Goal: Task Accomplishment & Management: Use online tool/utility

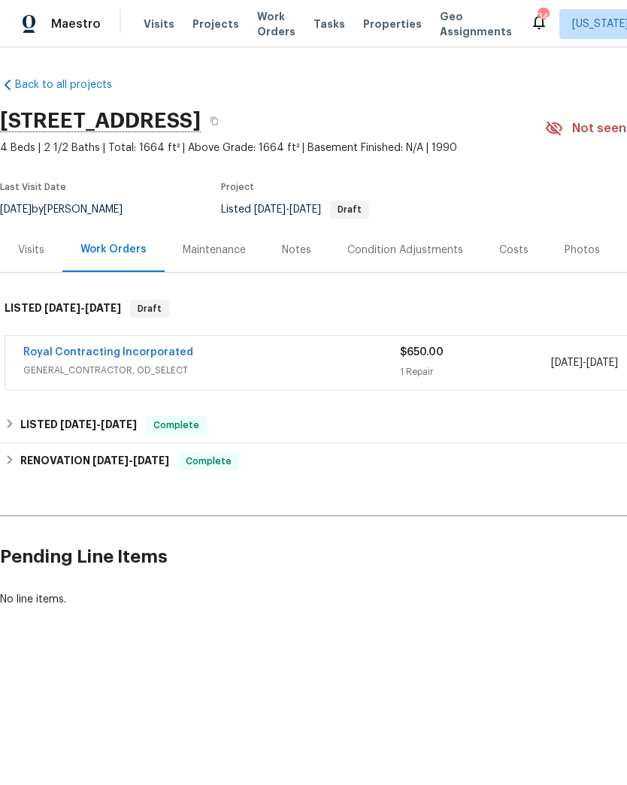
click at [208, 30] on span "Projects" at bounding box center [215, 24] width 47 height 15
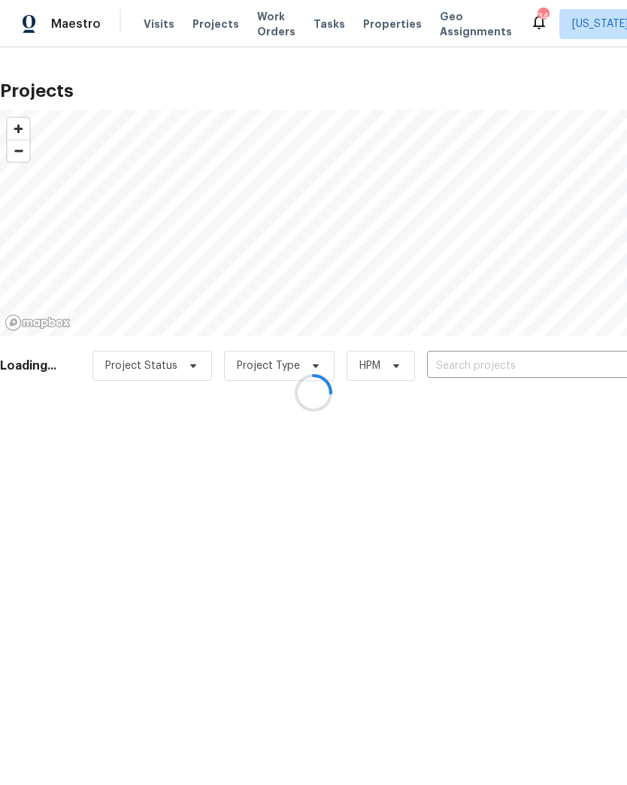
click at [489, 357] on div at bounding box center [313, 392] width 627 height 785
click at [488, 368] on div at bounding box center [313, 392] width 627 height 785
click at [485, 363] on div at bounding box center [313, 392] width 627 height 785
click at [475, 361] on div at bounding box center [313, 392] width 627 height 785
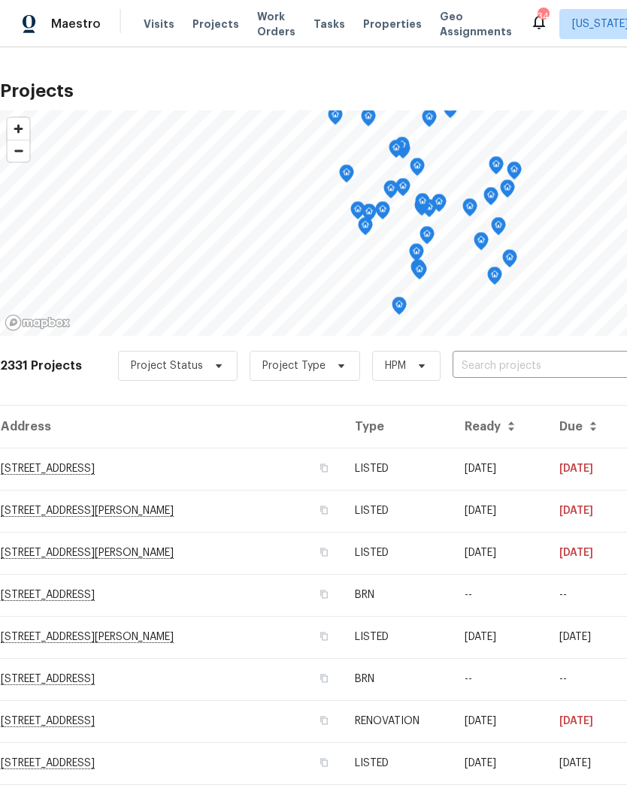
click at [492, 364] on input "text" at bounding box center [538, 366] width 172 height 23
type input "b"
type input "9505"
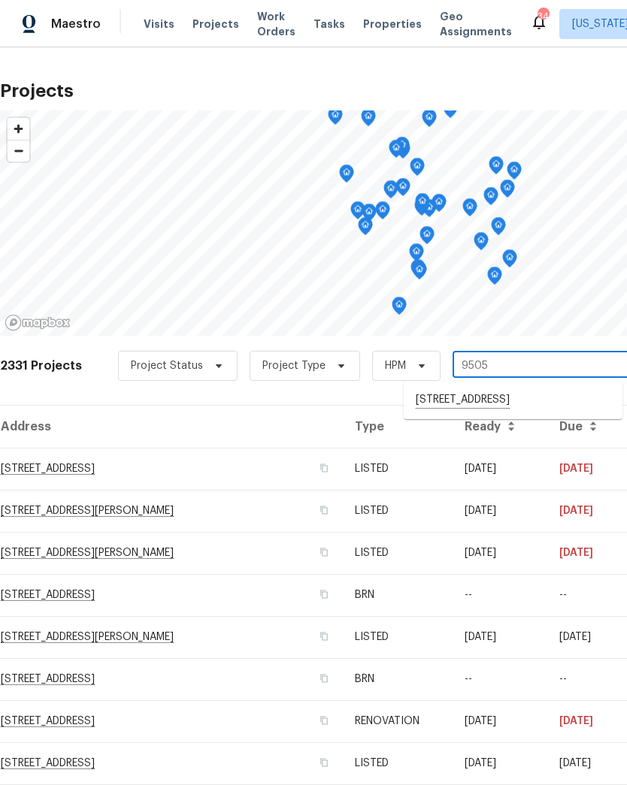
click at [512, 402] on li "9505 Scorpio Ln, Burke, VA 22015" at bounding box center [513, 401] width 219 height 26
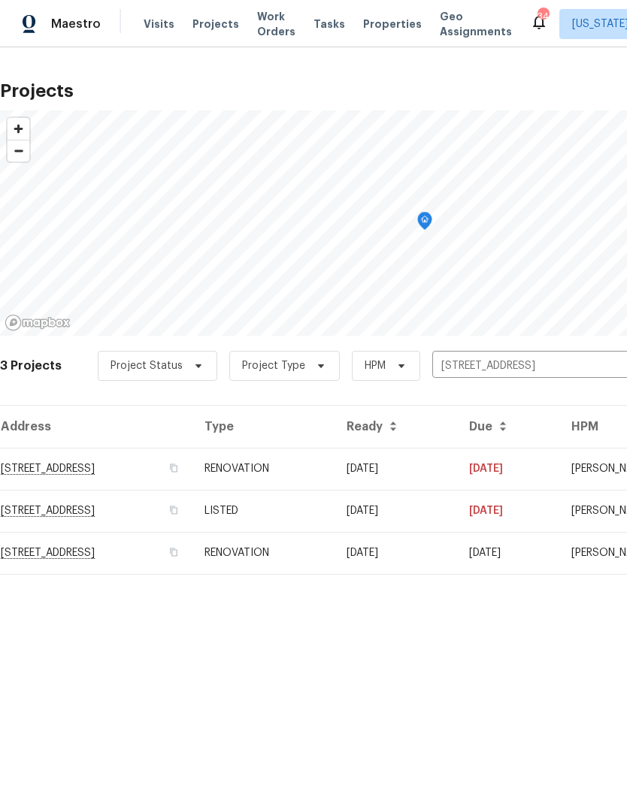
click at [402, 481] on td "08/24/25" at bounding box center [395, 469] width 123 height 42
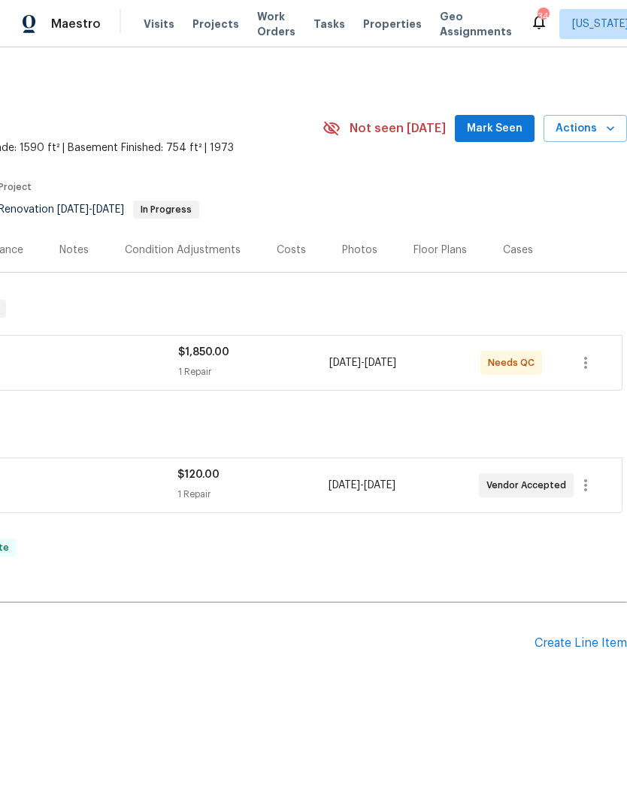
scroll to position [0, 222]
click at [241, 355] on div "$1,850.00" at bounding box center [253, 352] width 151 height 15
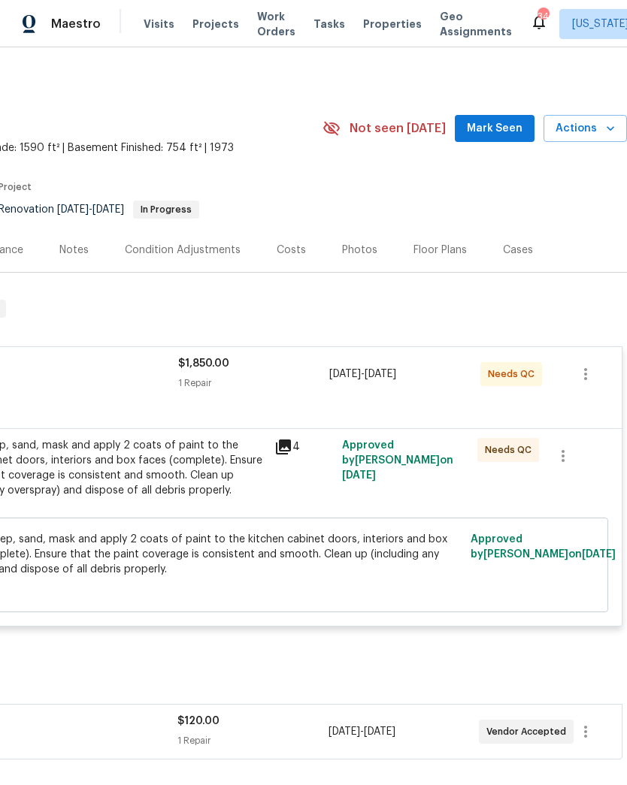
click at [199, 477] on div "#reno911 Prep, sand, mask and apply 2 coats of paint to the kitchen cabinet doo…" at bounding box center [100, 468] width 329 height 60
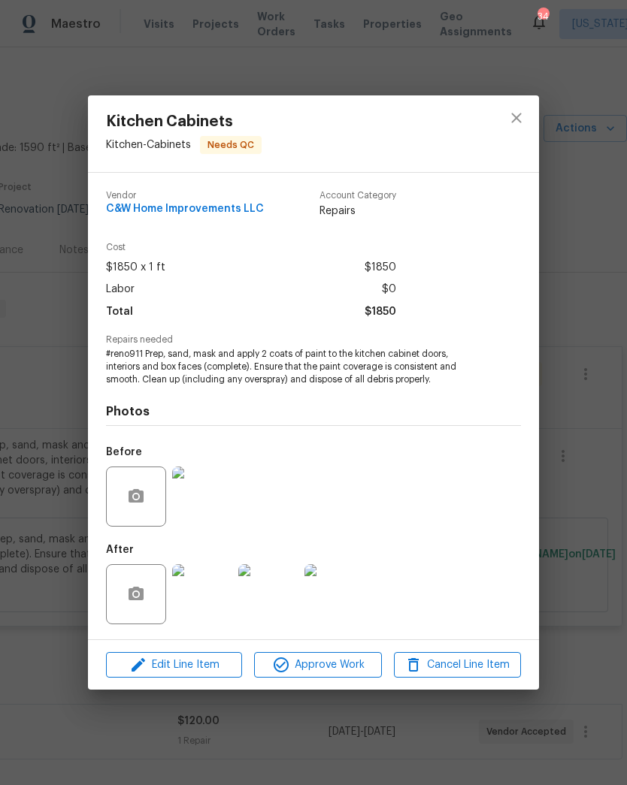
click at [204, 597] on img at bounding box center [202, 594] width 60 height 60
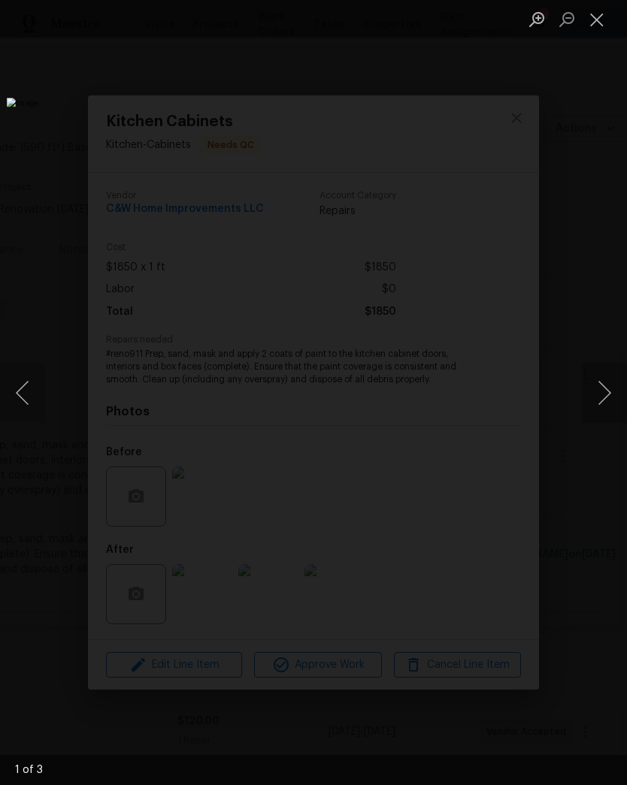
click at [605, 398] on button "Next image" at bounding box center [604, 393] width 45 height 60
click at [606, 392] on button "Next image" at bounding box center [604, 393] width 45 height 60
click at [605, 386] on button "Next image" at bounding box center [604, 393] width 45 height 60
click at [606, 384] on button "Next image" at bounding box center [604, 393] width 45 height 60
click at [605, 385] on button "Next image" at bounding box center [604, 393] width 45 height 60
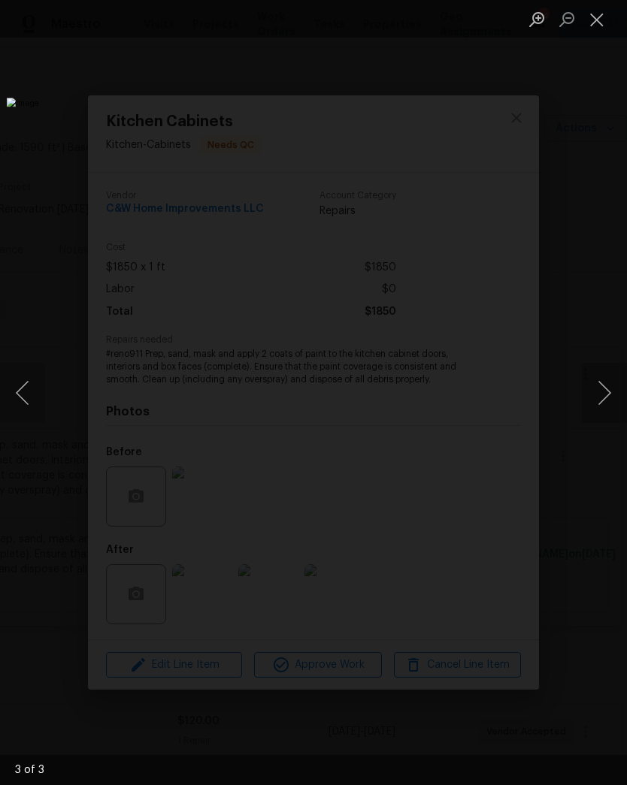
click at [606, 386] on button "Next image" at bounding box center [604, 393] width 45 height 60
click at [596, 23] on button "Close lightbox" at bounding box center [597, 19] width 30 height 26
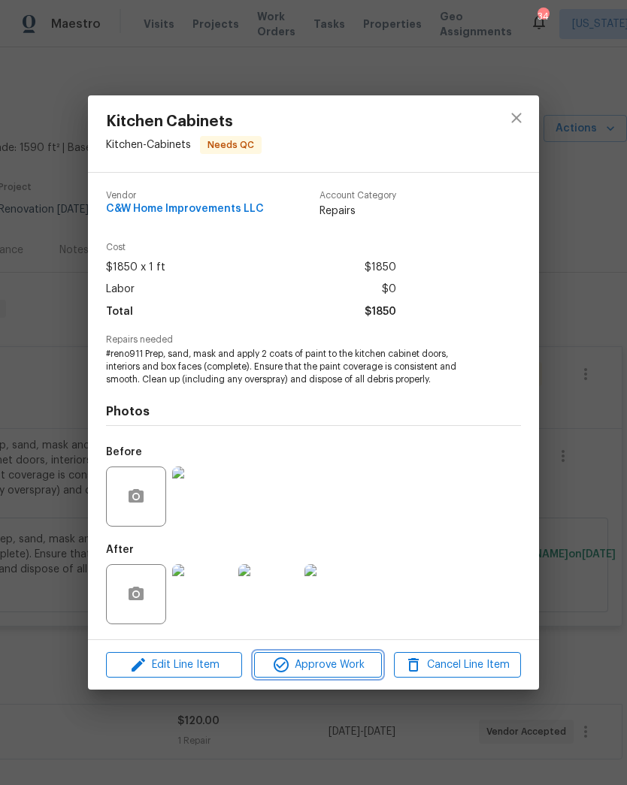
click at [345, 662] on span "Approve Work" at bounding box center [318, 665] width 118 height 19
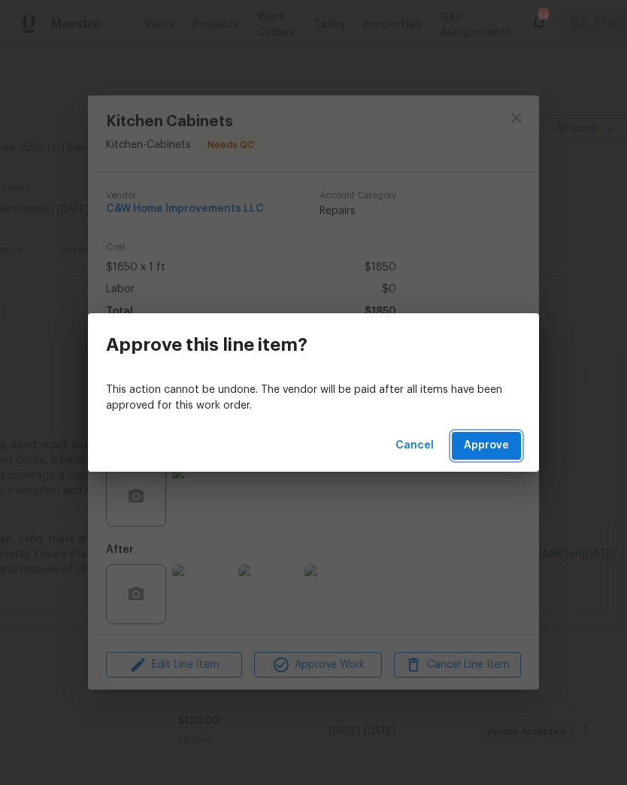
click at [495, 439] on span "Approve" at bounding box center [486, 446] width 45 height 19
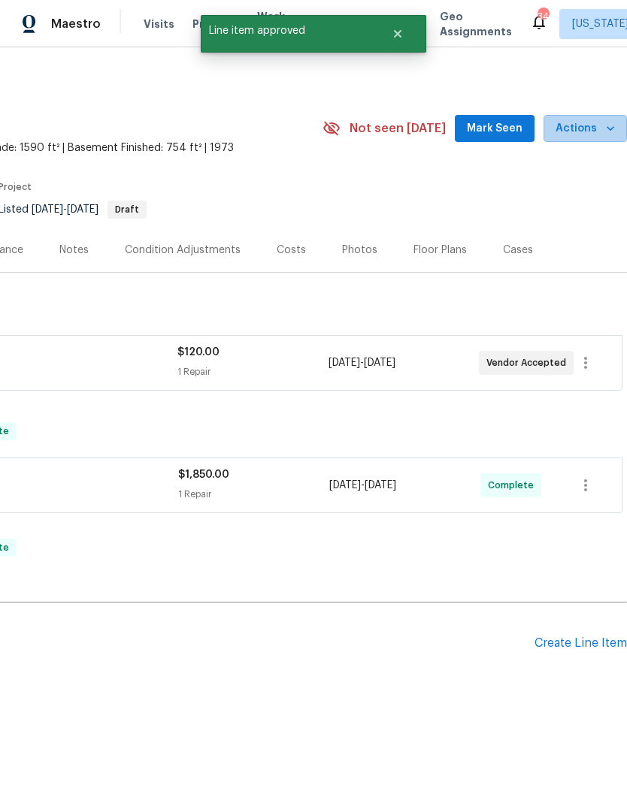
click at [606, 139] on button "Actions" at bounding box center [584, 129] width 83 height 28
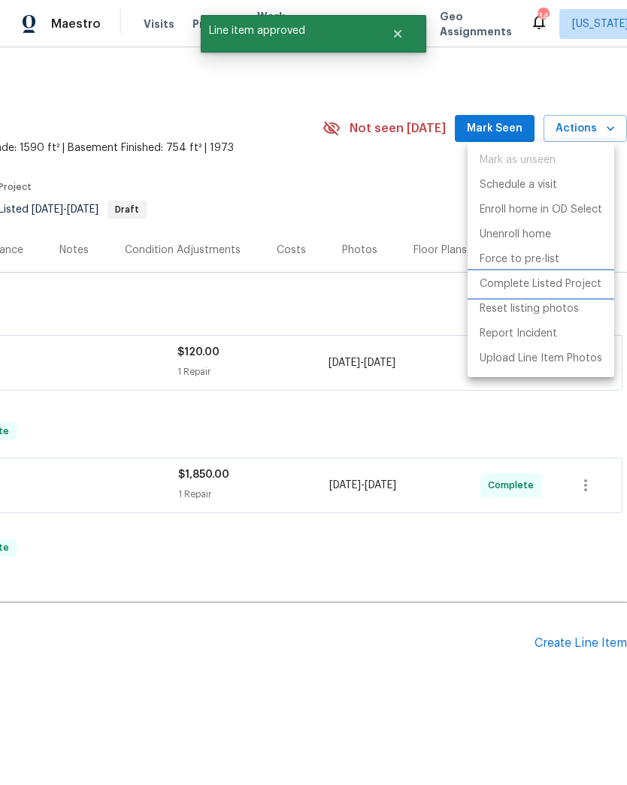
click at [584, 283] on p "Complete Listed Project" at bounding box center [540, 285] width 122 height 16
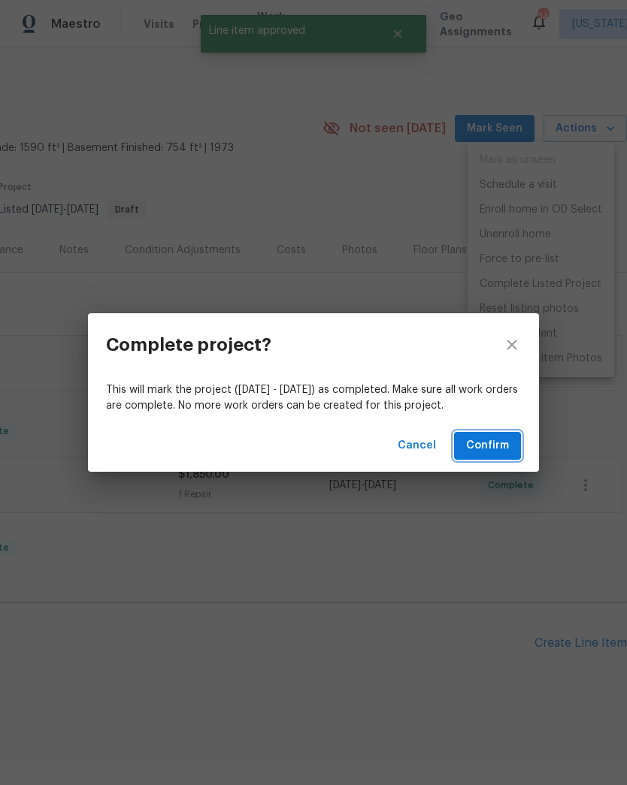
click at [498, 445] on span "Confirm" at bounding box center [487, 446] width 43 height 19
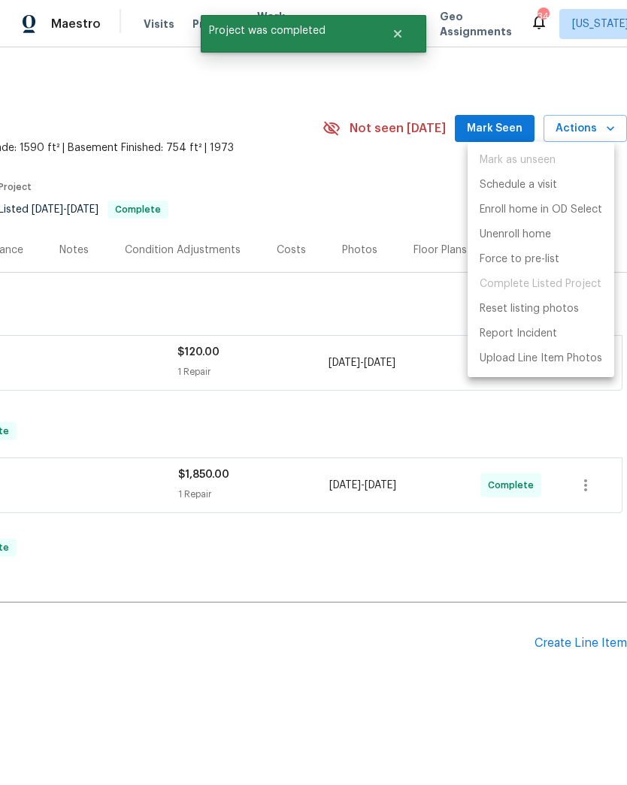
click at [374, 600] on div at bounding box center [313, 392] width 627 height 785
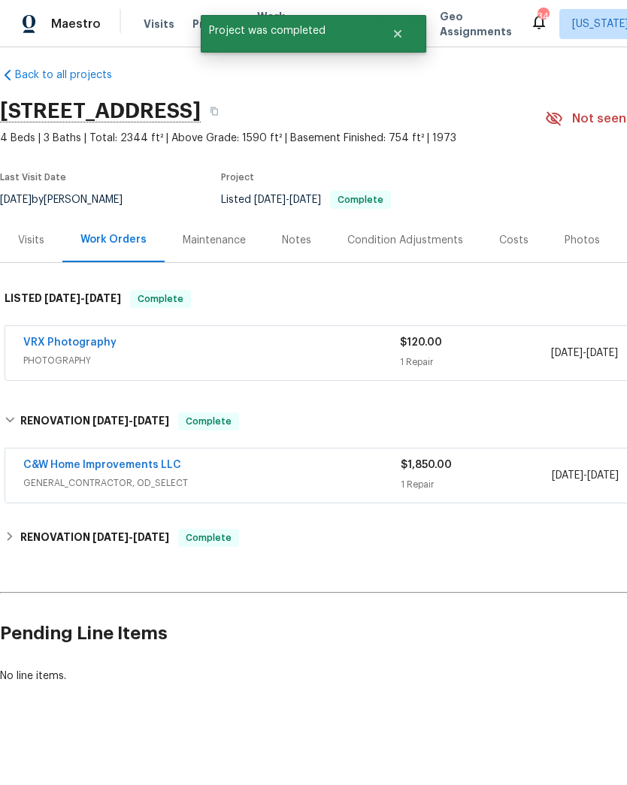
scroll to position [10, 0]
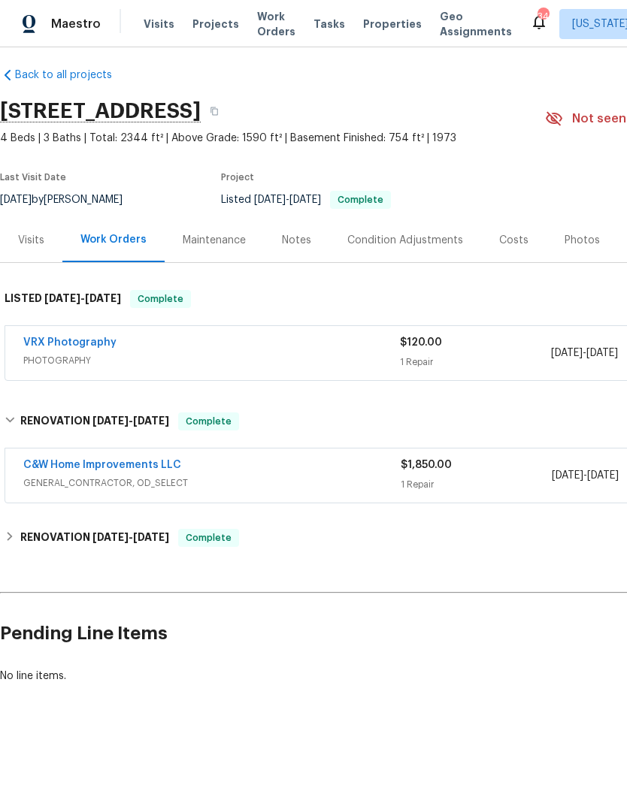
click at [316, 474] on div "C&W Home Improvements LLC" at bounding box center [211, 467] width 377 height 18
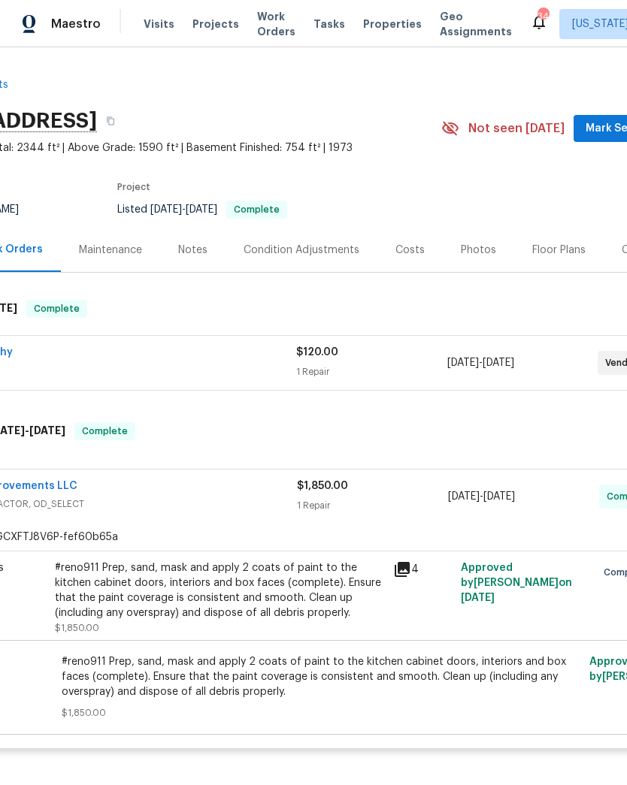
scroll to position [19, 17]
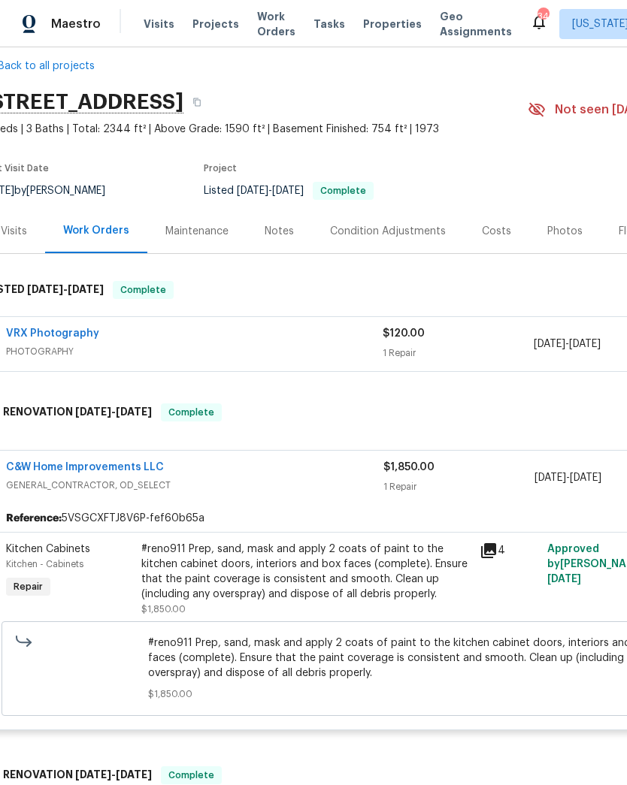
click at [75, 333] on link "VRX Photography" at bounding box center [52, 333] width 93 height 11
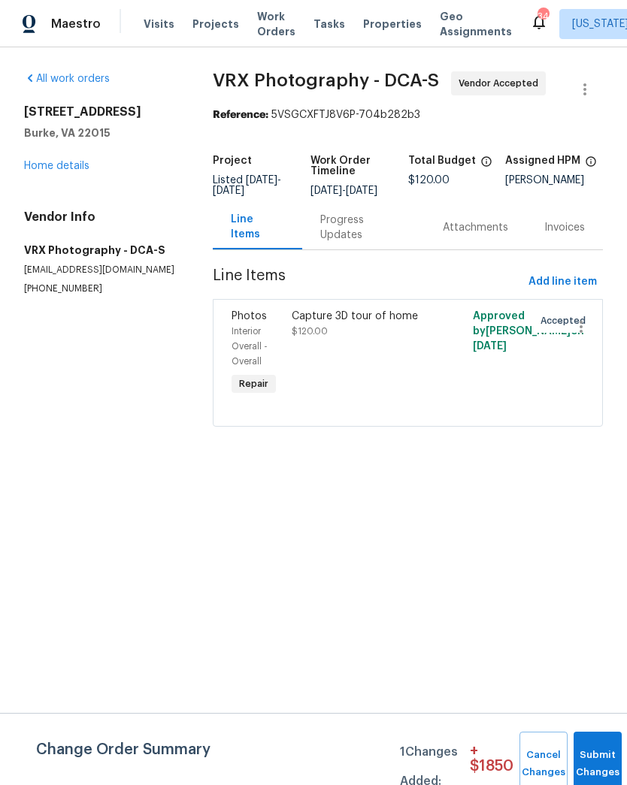
click at [368, 247] on div "Progress Updates" at bounding box center [363, 227] width 123 height 44
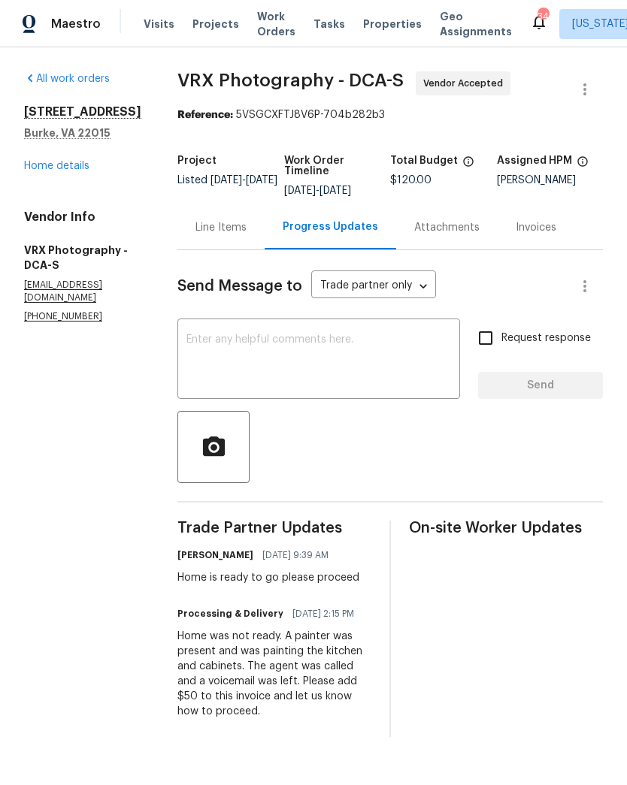
click at [228, 234] on div "Line Items" at bounding box center [220, 227] width 51 height 15
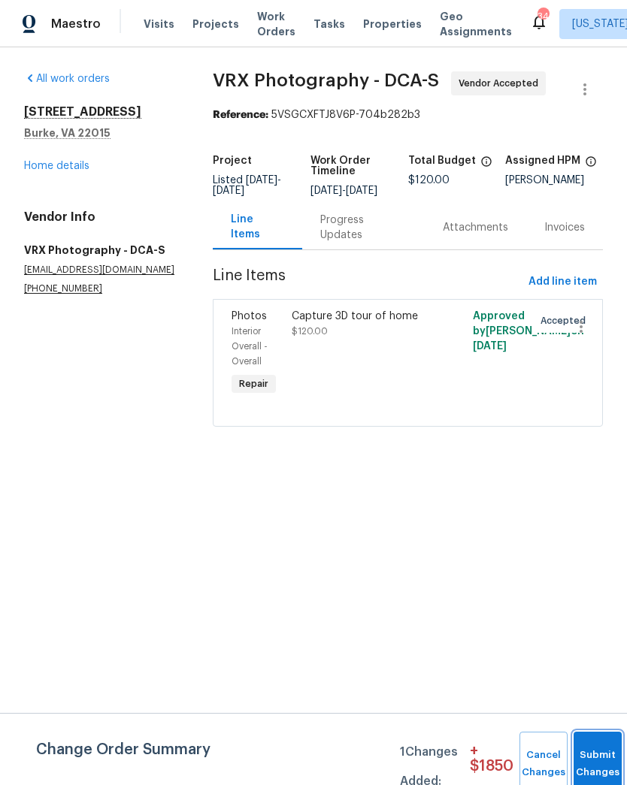
click at [589, 754] on button "Submit Changes" at bounding box center [597, 764] width 48 height 65
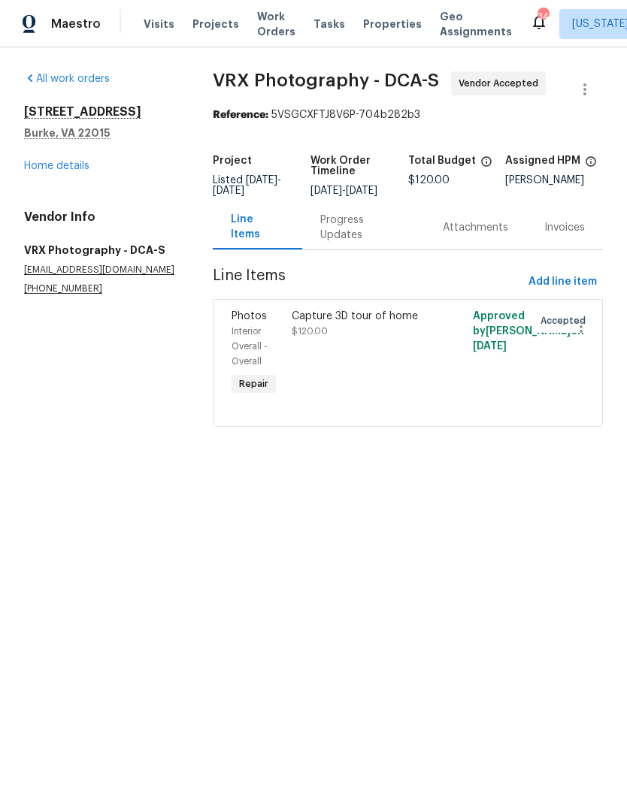
click at [88, 171] on link "Home details" at bounding box center [56, 166] width 65 height 11
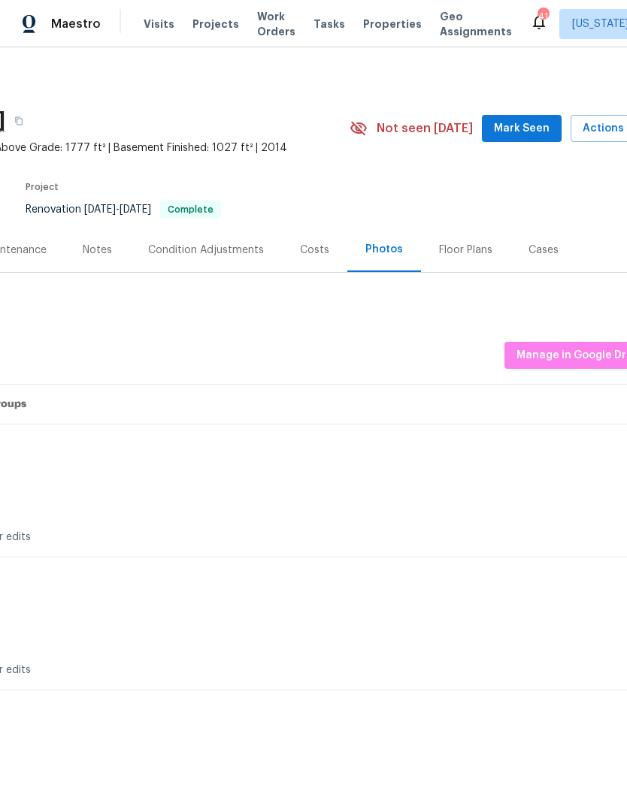
scroll to position [-2, 208]
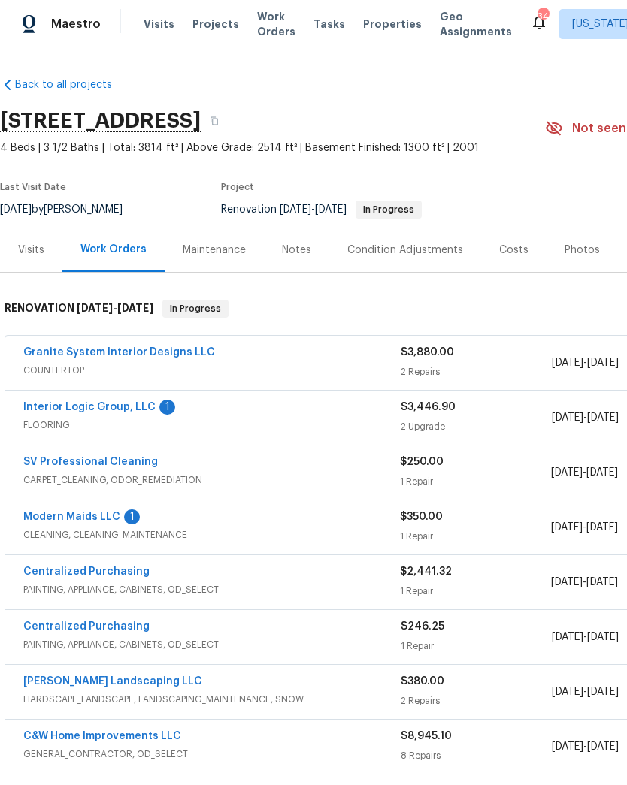
click at [129, 405] on link "Interior Logic Group, LLC" at bounding box center [89, 407] width 132 height 11
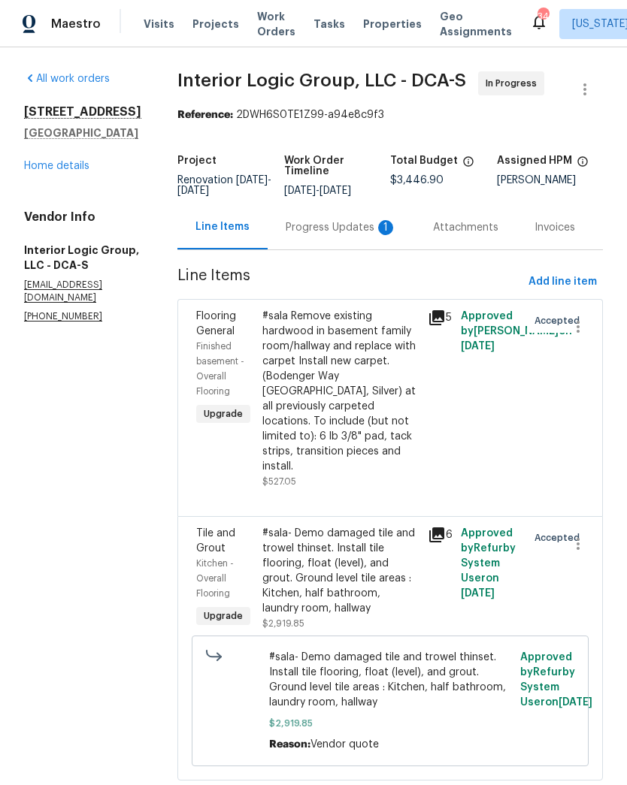
click at [330, 235] on div "Progress Updates 1" at bounding box center [341, 227] width 111 height 15
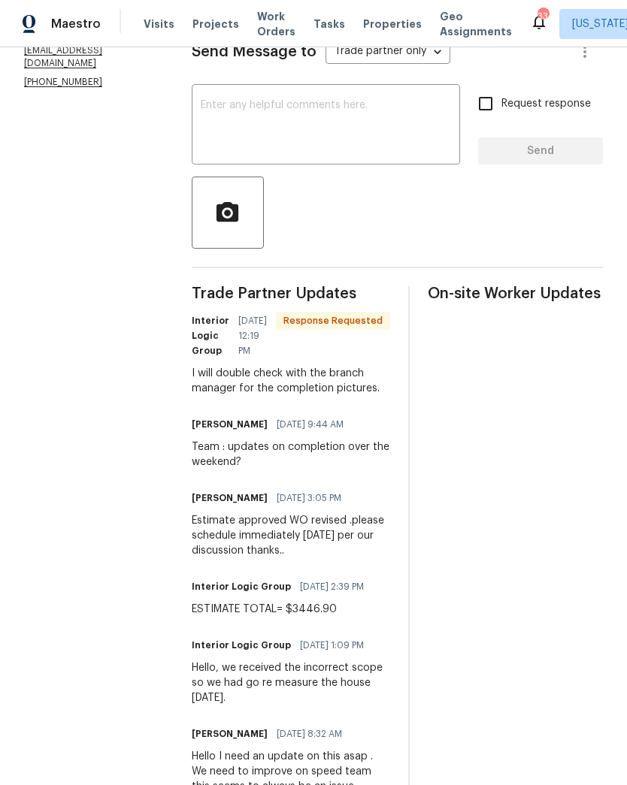
scroll to position [235, 0]
click at [381, 141] on textarea at bounding box center [326, 125] width 250 height 53
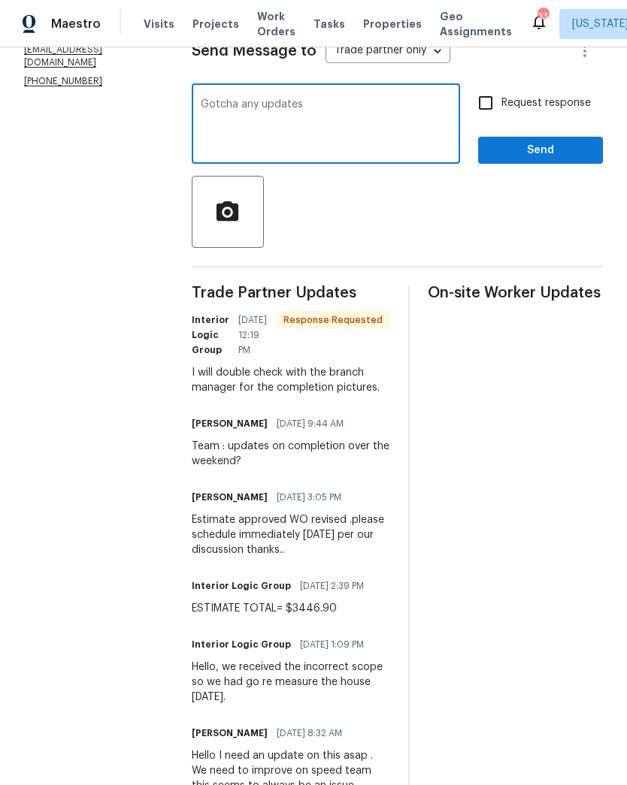
type textarea "Gotcha any updates"
click at [480, 119] on input "Request response" at bounding box center [486, 103] width 32 height 32
checkbox input "true"
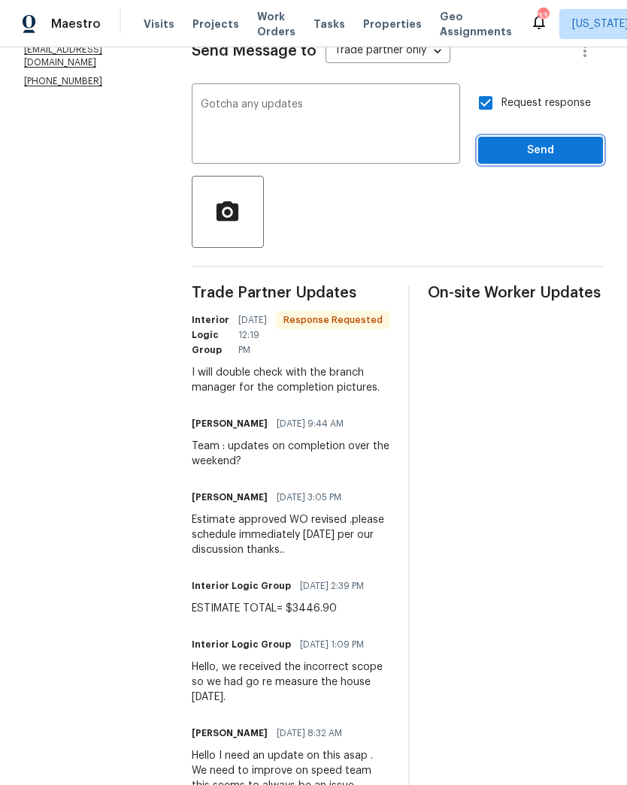
click at [543, 160] on span "Send" at bounding box center [540, 150] width 101 height 19
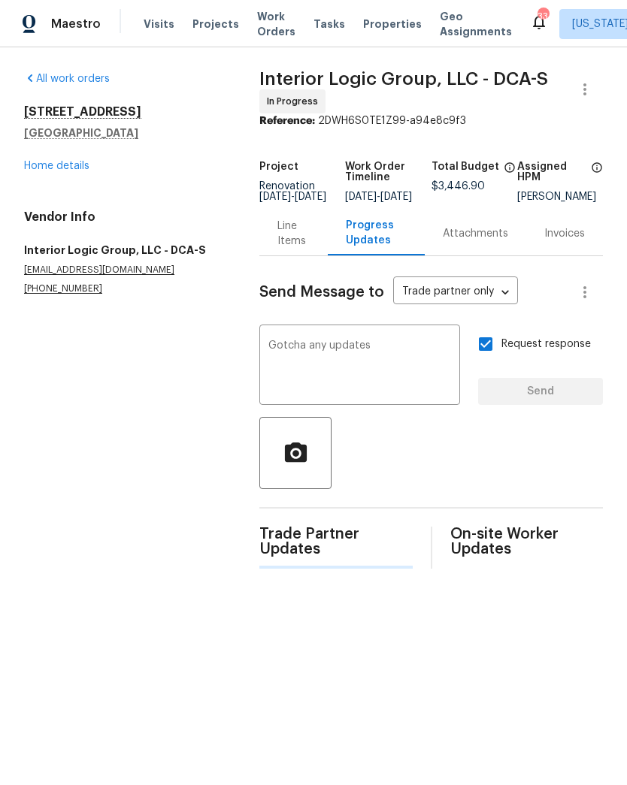
scroll to position [0, 0]
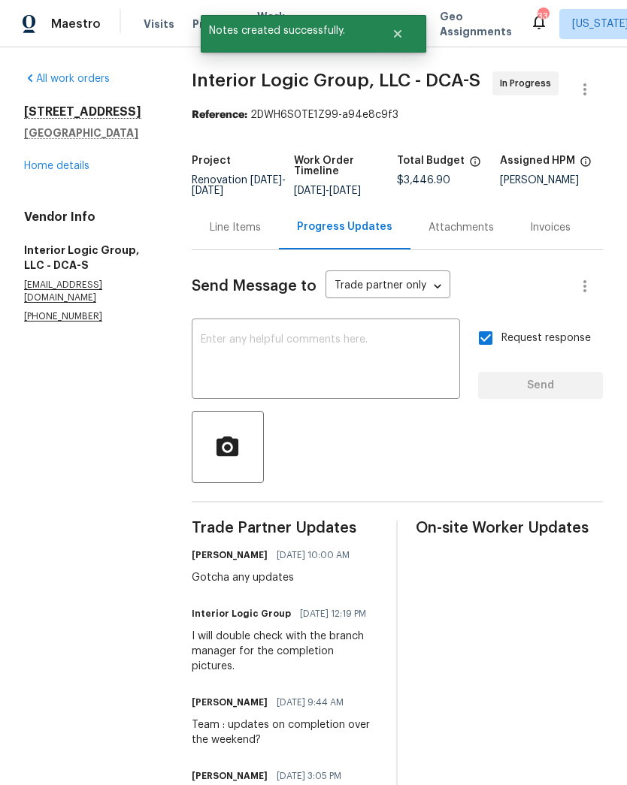
click at [77, 180] on div "All work orders 9702 Spinnaker St Cheltenham, MD 20623 Home details Vendor Info…" at bounding box center [90, 197] width 132 height 252
click at [76, 162] on link "Home details" at bounding box center [56, 166] width 65 height 11
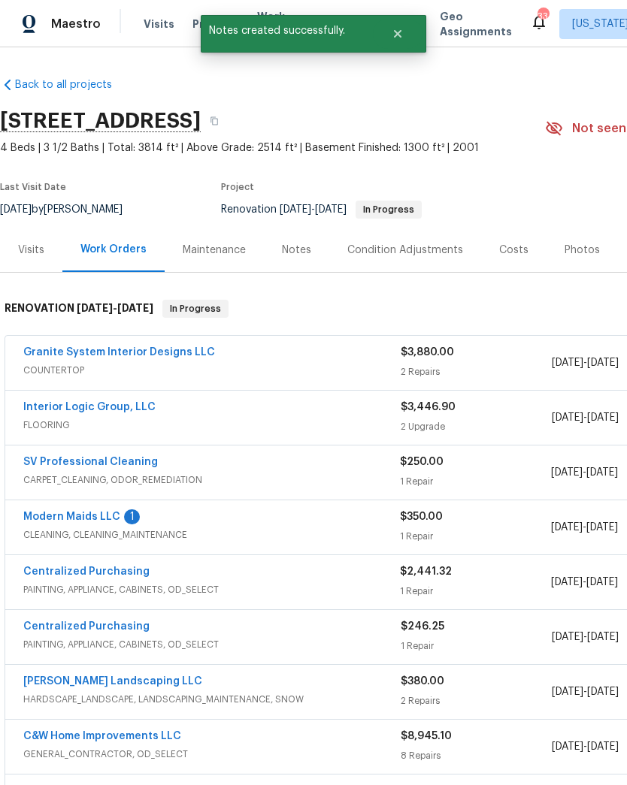
click at [101, 516] on link "Modern Maids LLC" at bounding box center [71, 517] width 97 height 11
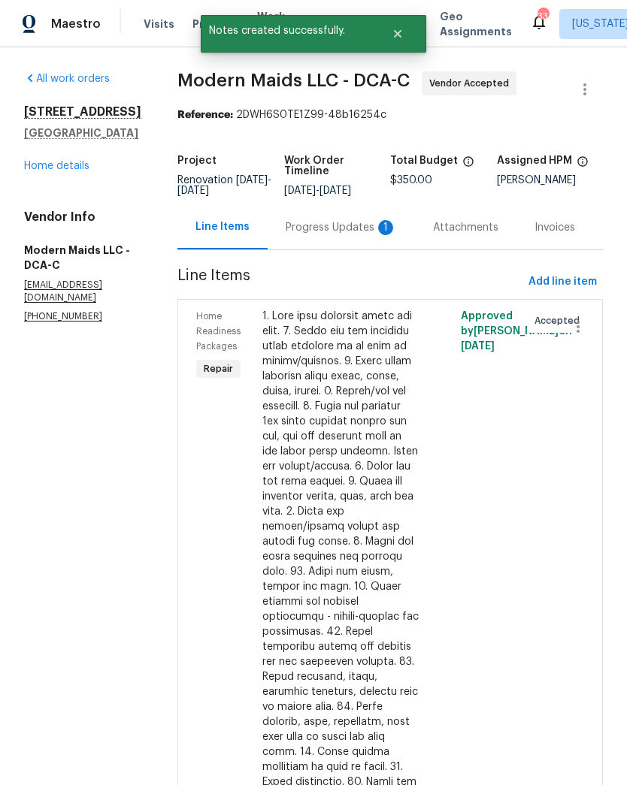
click at [354, 235] on div "Progress Updates 1" at bounding box center [341, 227] width 111 height 15
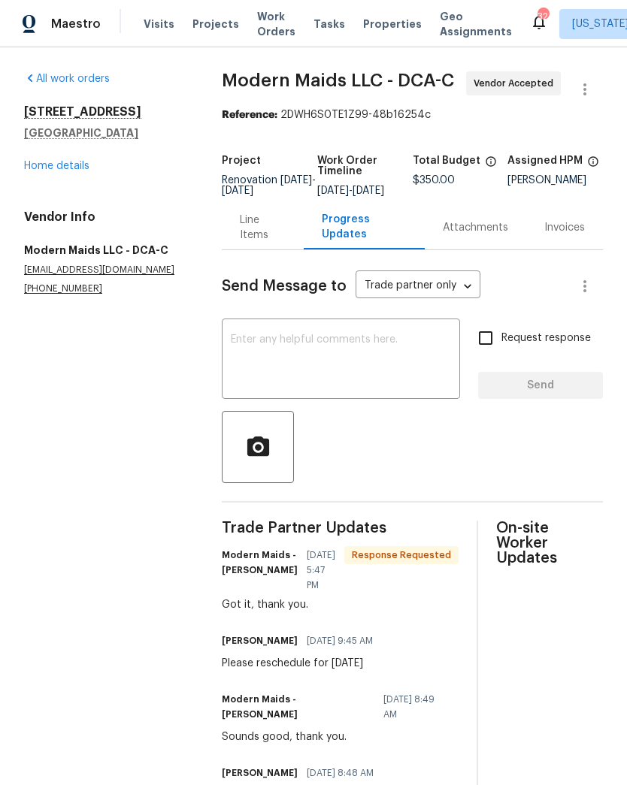
click at [77, 168] on link "Home details" at bounding box center [56, 166] width 65 height 11
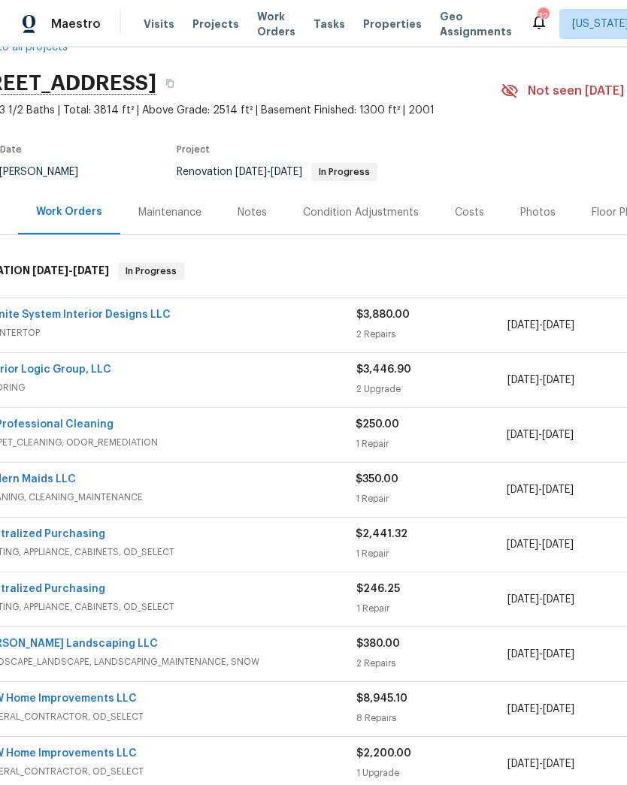
scroll to position [37, 45]
click at [390, 313] on span "$3,880.00" at bounding box center [381, 315] width 53 height 11
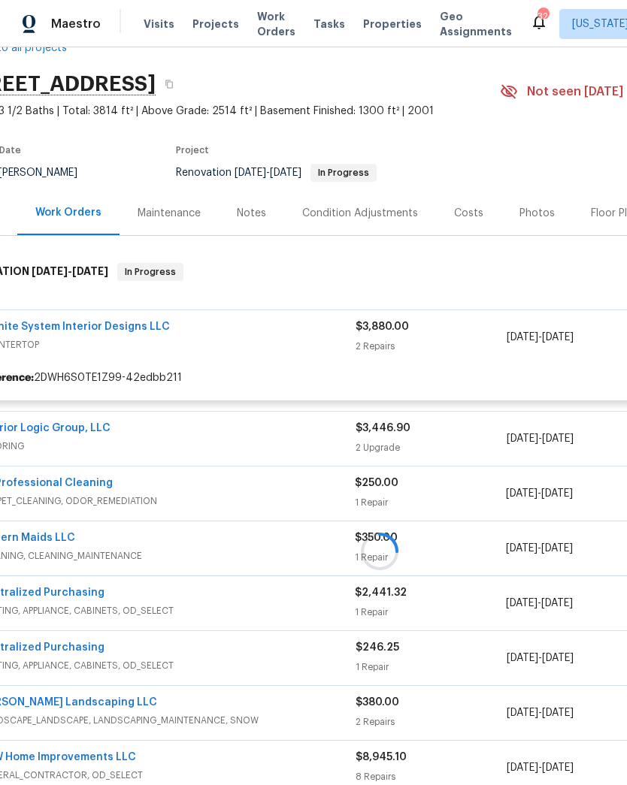
click at [385, 328] on div at bounding box center [379, 551] width 849 height 607
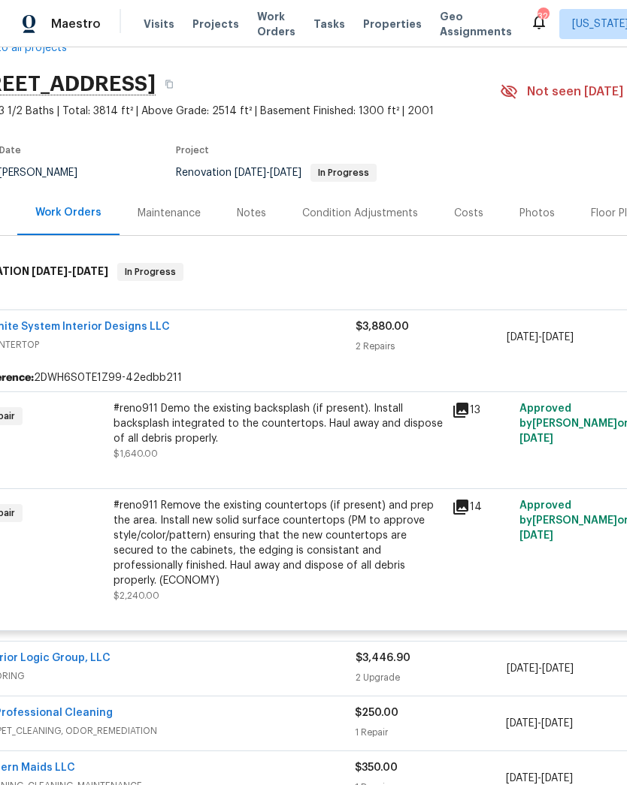
click at [343, 530] on div "#reno911 Remove the existing countertops (if present) and prep the area. Instal…" at bounding box center [277, 543] width 329 height 90
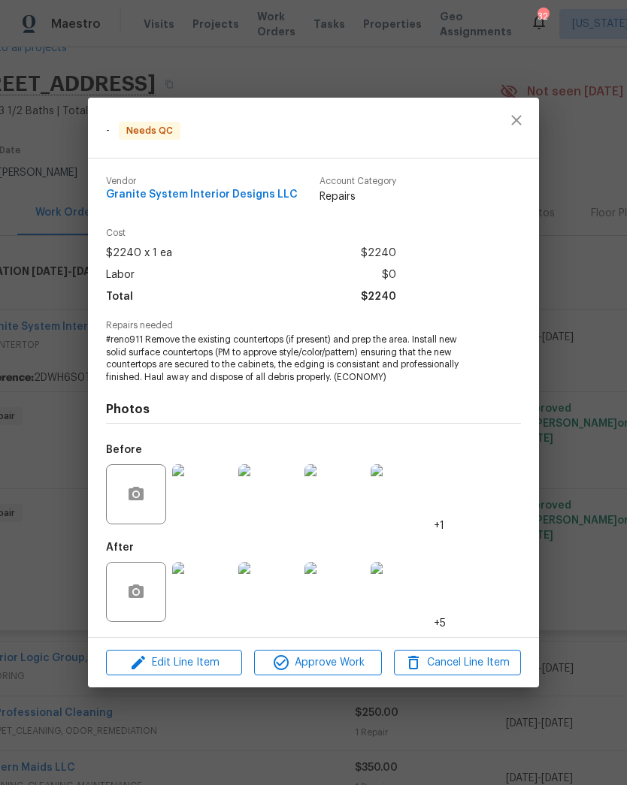
click at [207, 592] on img at bounding box center [202, 592] width 60 height 60
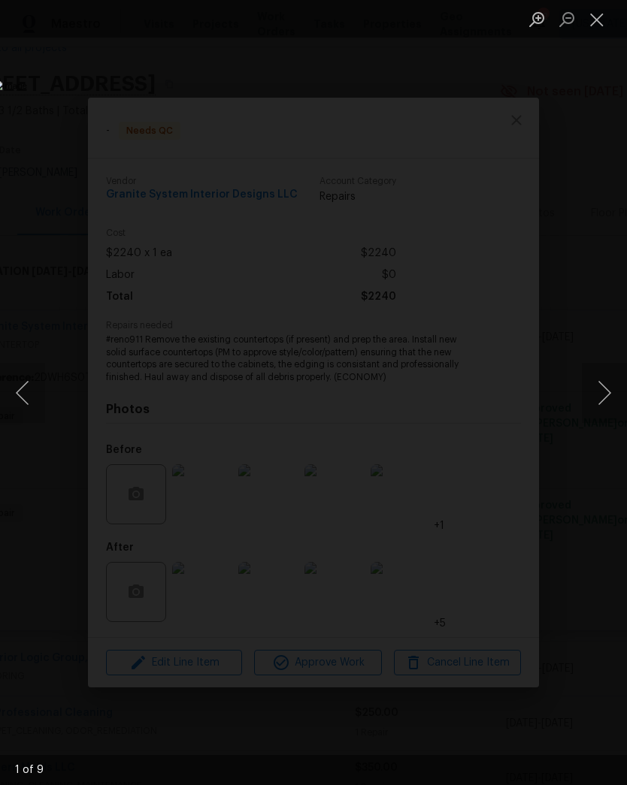
click at [603, 398] on button "Next image" at bounding box center [604, 393] width 45 height 60
click at [596, 395] on button "Next image" at bounding box center [604, 393] width 45 height 60
click at [603, 394] on button "Next image" at bounding box center [604, 393] width 45 height 60
click at [604, 389] on button "Next image" at bounding box center [604, 393] width 45 height 60
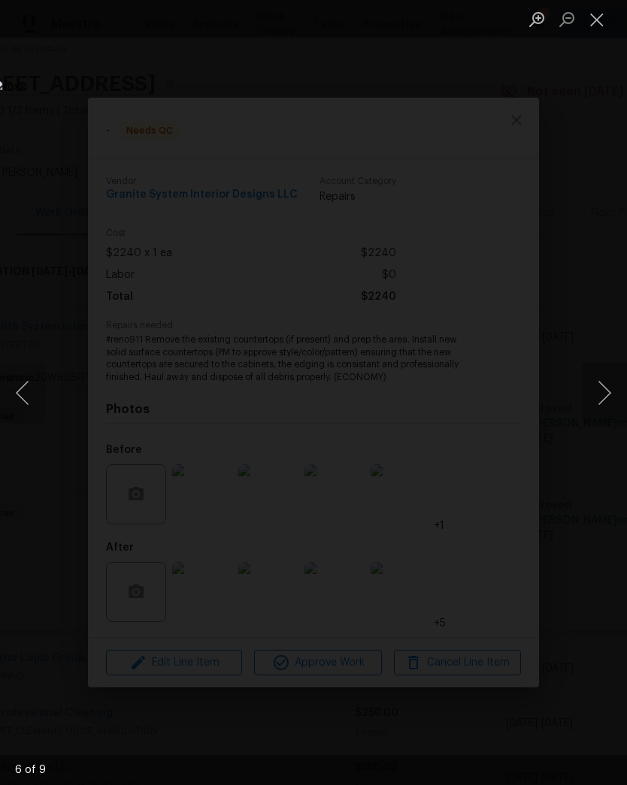
click at [604, 389] on button "Next image" at bounding box center [604, 393] width 45 height 60
click at [603, 401] on button "Next image" at bounding box center [604, 393] width 45 height 60
click at [600, 387] on button "Next image" at bounding box center [604, 393] width 45 height 60
click at [599, 388] on button "Next image" at bounding box center [604, 393] width 45 height 60
click at [599, 383] on button "Next image" at bounding box center [604, 393] width 45 height 60
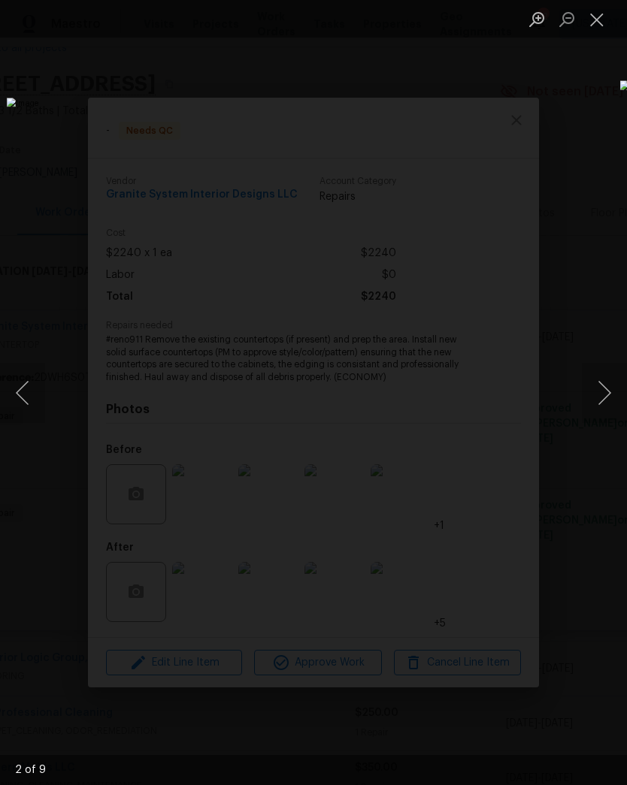
click at [597, 400] on button "Next image" at bounding box center [604, 393] width 45 height 60
click at [594, 403] on button "Next image" at bounding box center [604, 393] width 45 height 60
click at [605, 410] on button "Next image" at bounding box center [604, 393] width 45 height 60
click at [600, 404] on button "Next image" at bounding box center [604, 393] width 45 height 60
click at [599, 410] on button "Next image" at bounding box center [604, 393] width 45 height 60
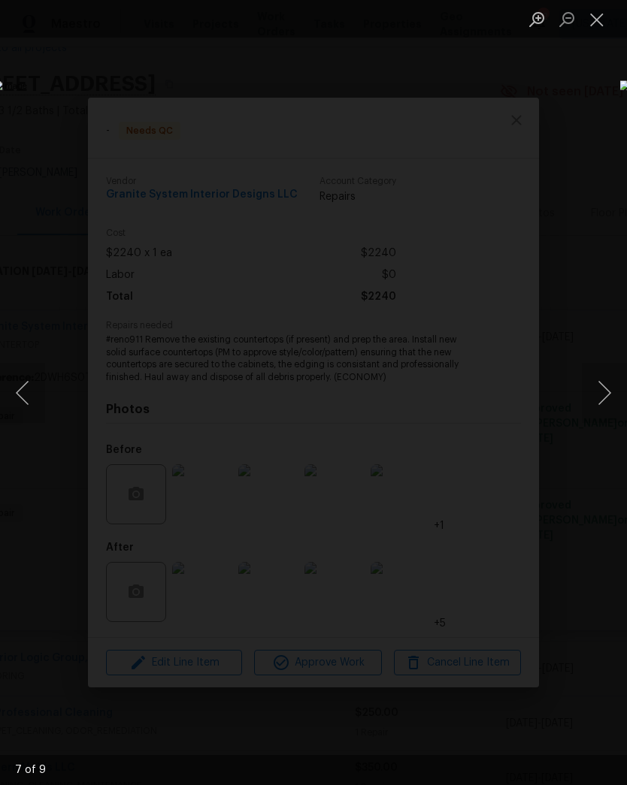
click at [592, 19] on button "Close lightbox" at bounding box center [597, 19] width 30 height 26
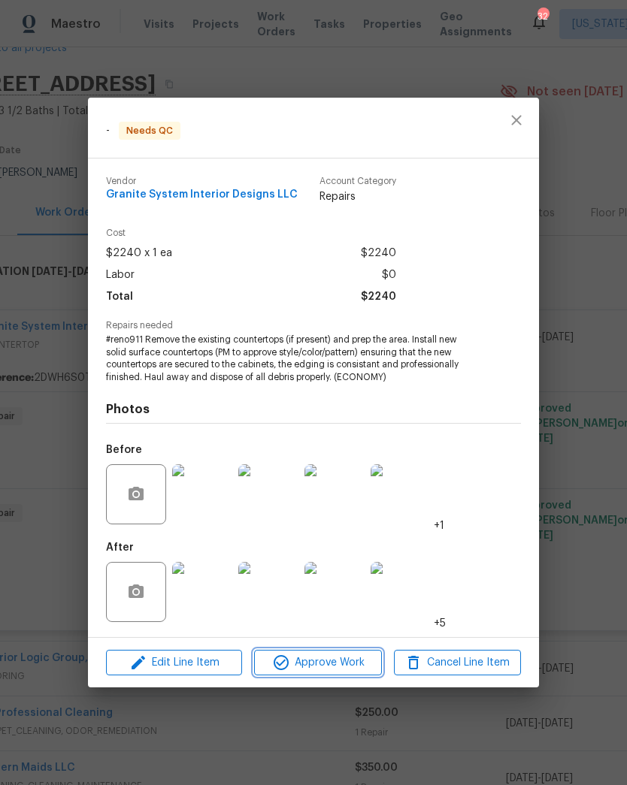
click at [334, 655] on span "Approve Work" at bounding box center [318, 663] width 118 height 19
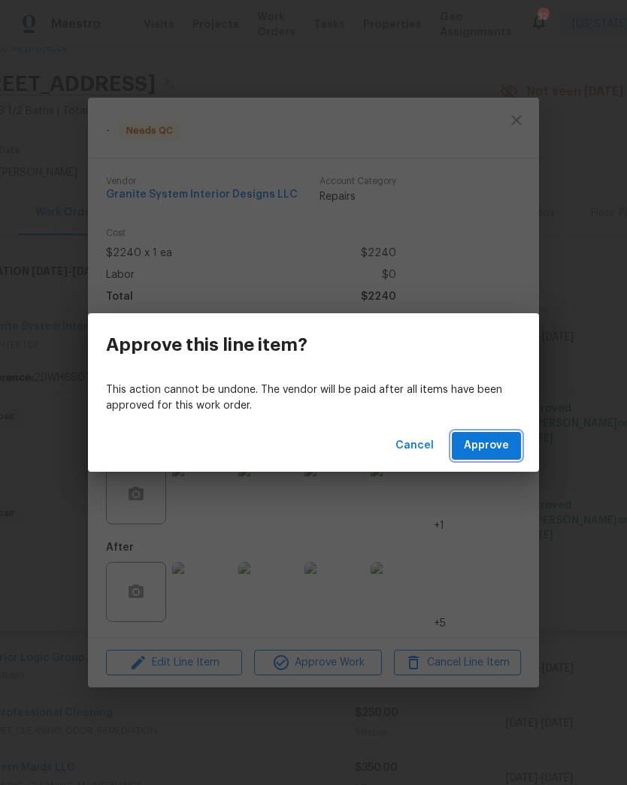
click at [494, 440] on span "Approve" at bounding box center [486, 446] width 45 height 19
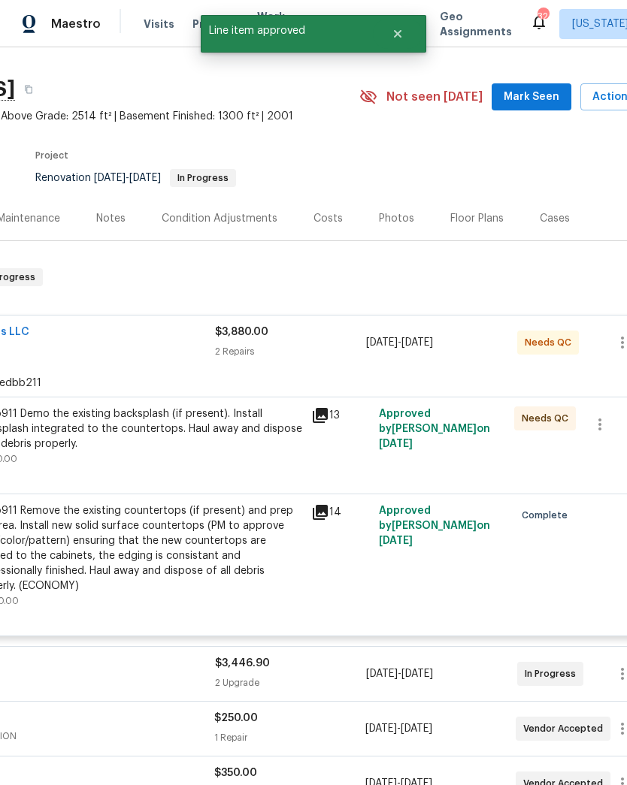
scroll to position [31, 186]
click at [231, 448] on div "#reno911 Demo the existing backsplash (if present). Install backsplash integrat…" at bounding box center [137, 429] width 329 height 45
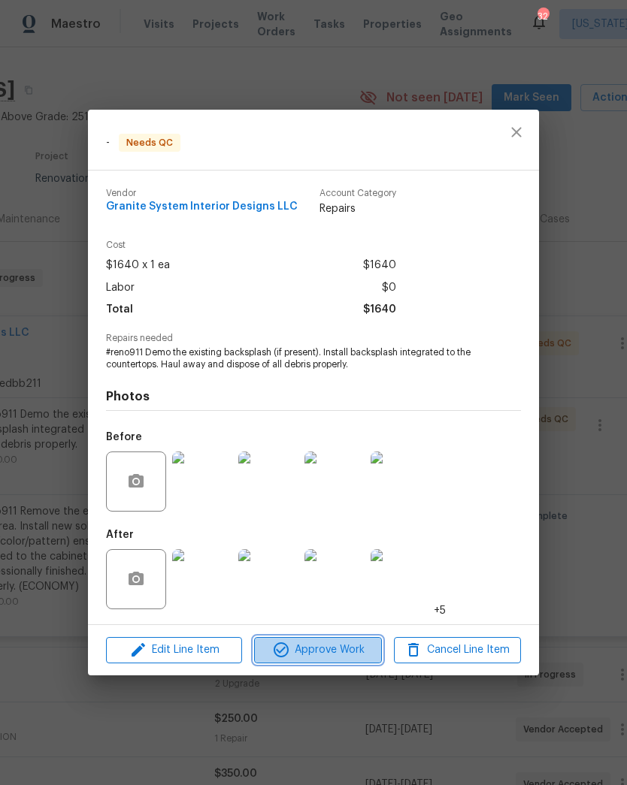
click at [333, 654] on span "Approve Work" at bounding box center [318, 650] width 118 height 19
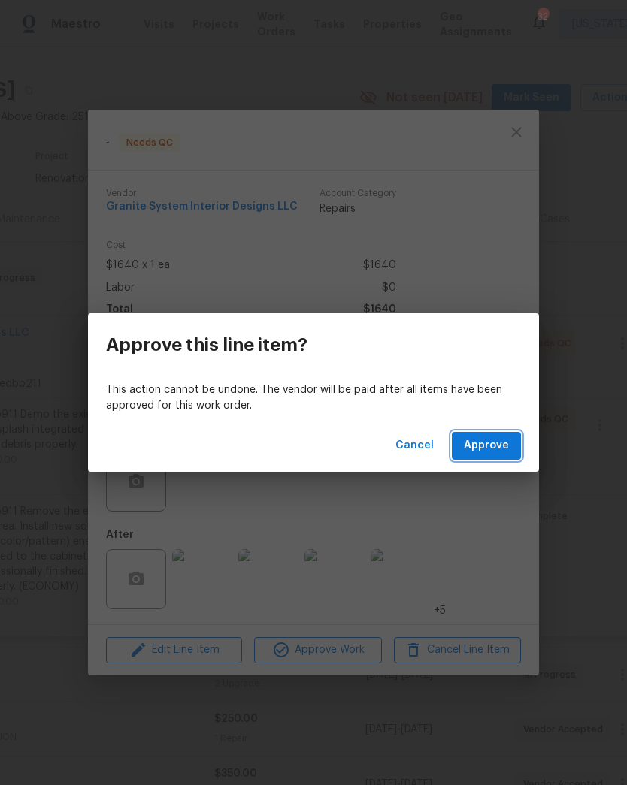
click at [488, 445] on span "Approve" at bounding box center [486, 446] width 45 height 19
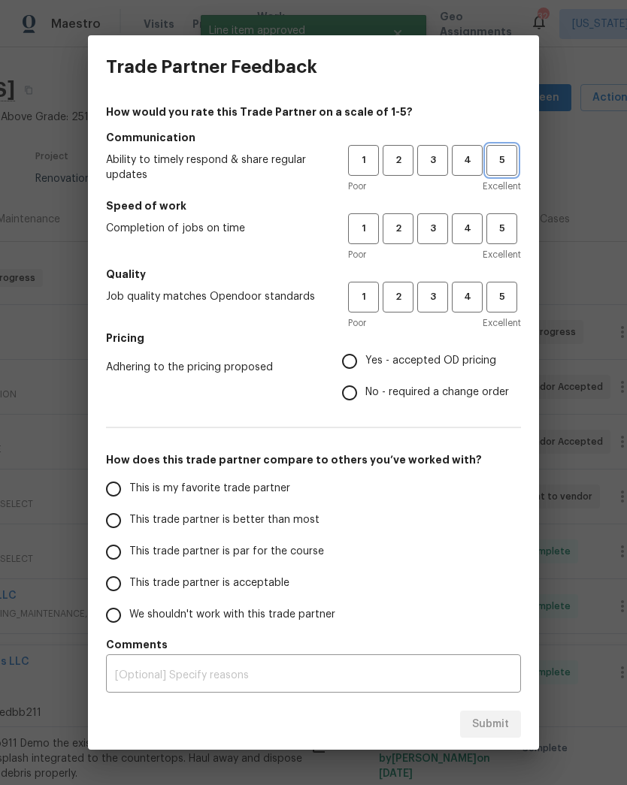
click at [492, 173] on button "5" at bounding box center [501, 160] width 31 height 31
click at [501, 226] on span "5" at bounding box center [502, 228] width 28 height 17
click at [498, 296] on span "5" at bounding box center [502, 297] width 28 height 17
click at [349, 364] on input "Yes - accepted OD pricing" at bounding box center [350, 362] width 32 height 32
radio input "true"
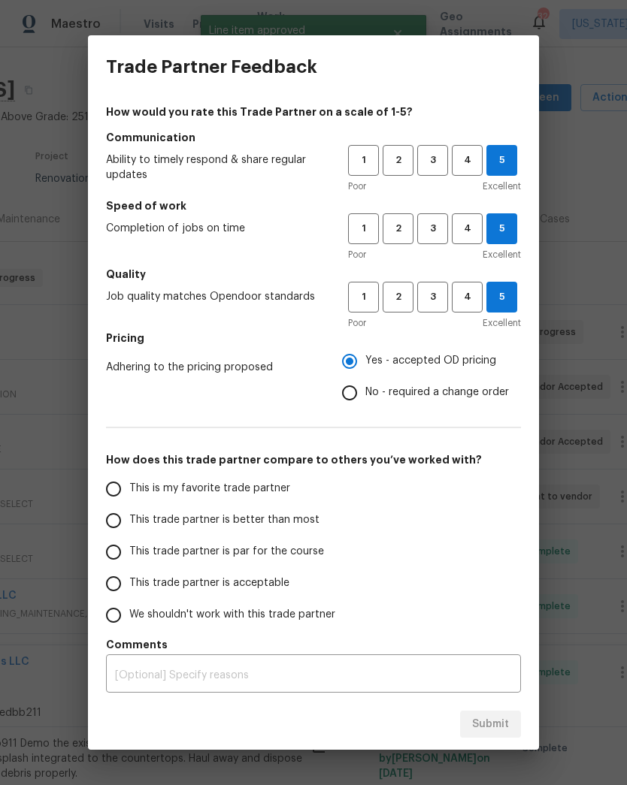
click at [104, 485] on input "This is my favorite trade partner" at bounding box center [114, 489] width 32 height 32
click at [490, 721] on span "Submit" at bounding box center [490, 724] width 37 height 19
radio input "true"
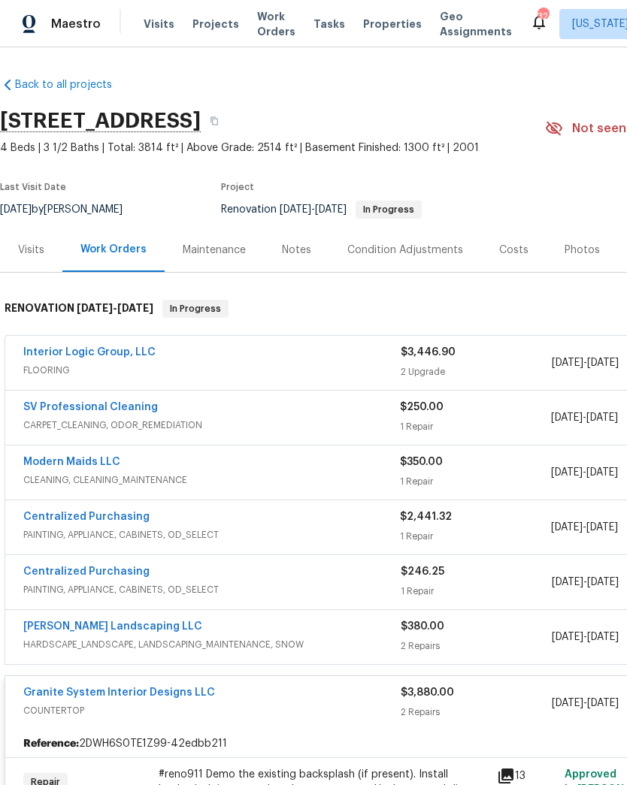
scroll to position [0, 0]
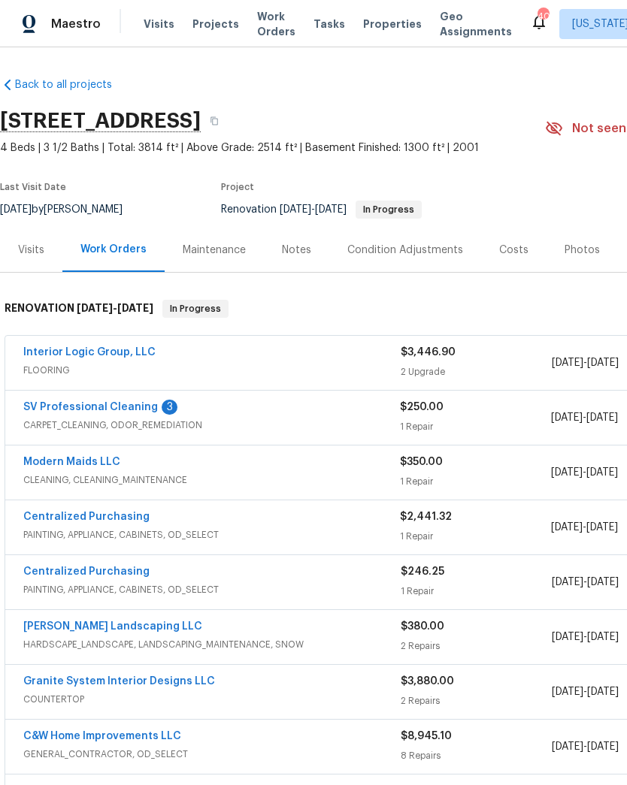
click at [123, 403] on link "SV Professional Cleaning" at bounding box center [90, 407] width 135 height 11
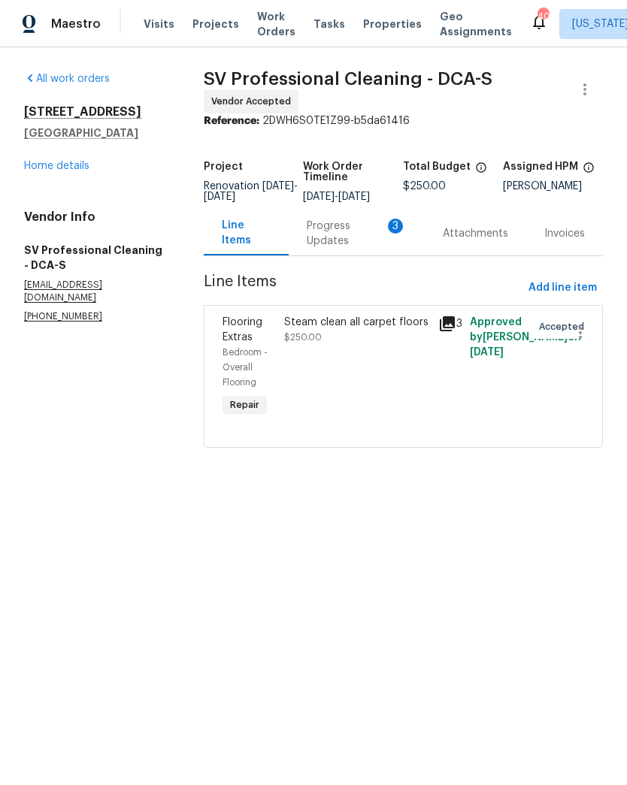
click at [325, 240] on div "Progress Updates 3" at bounding box center [357, 234] width 100 height 30
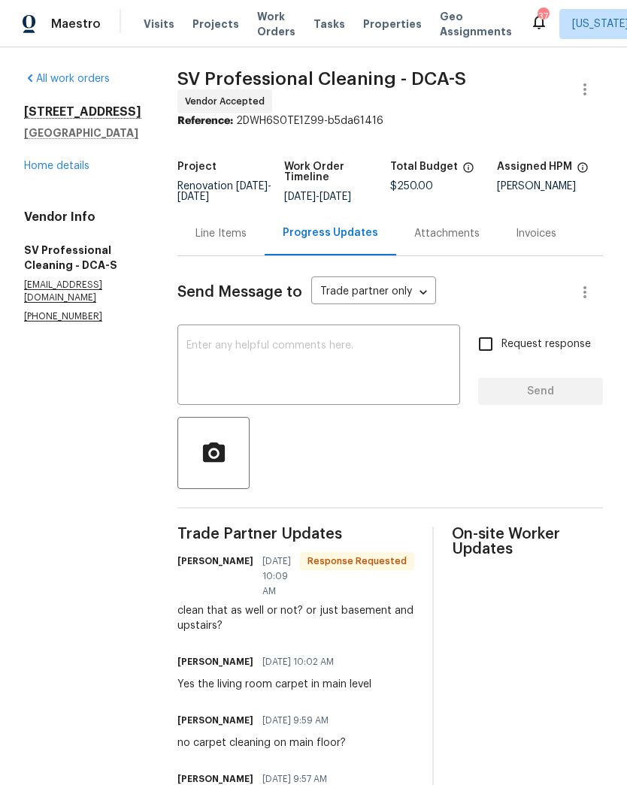
click at [351, 359] on textarea at bounding box center [318, 366] width 265 height 53
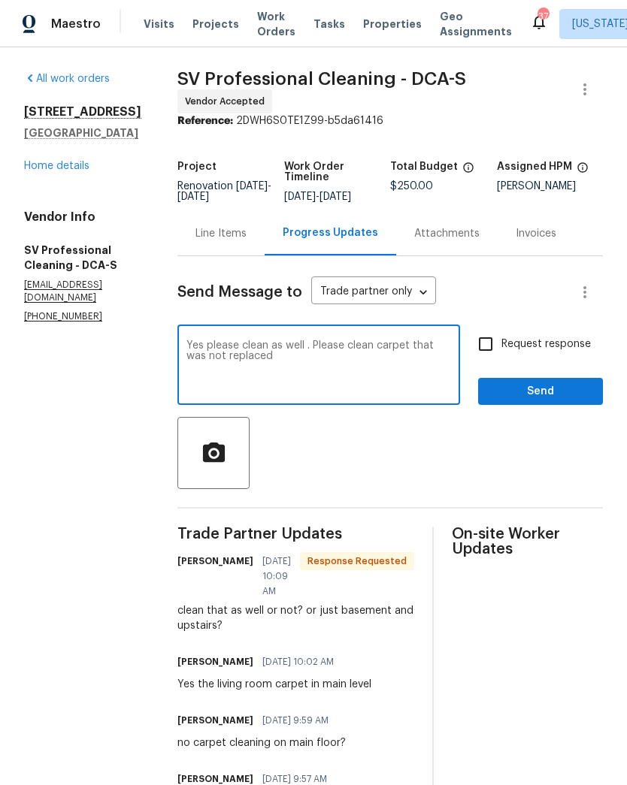
click at [362, 340] on textarea "Yes please clean as well . Please clean carpet that was not replaced" at bounding box center [318, 366] width 265 height 53
click at [312, 357] on textarea "Yes please clean as well . Please clean all carpet that was not replaced" at bounding box center [318, 366] width 265 height 53
type textarea "Yes please clean as well . Please clean all carpet that was not replaced"
click at [489, 337] on input "Request response" at bounding box center [486, 344] width 32 height 32
checkbox input "true"
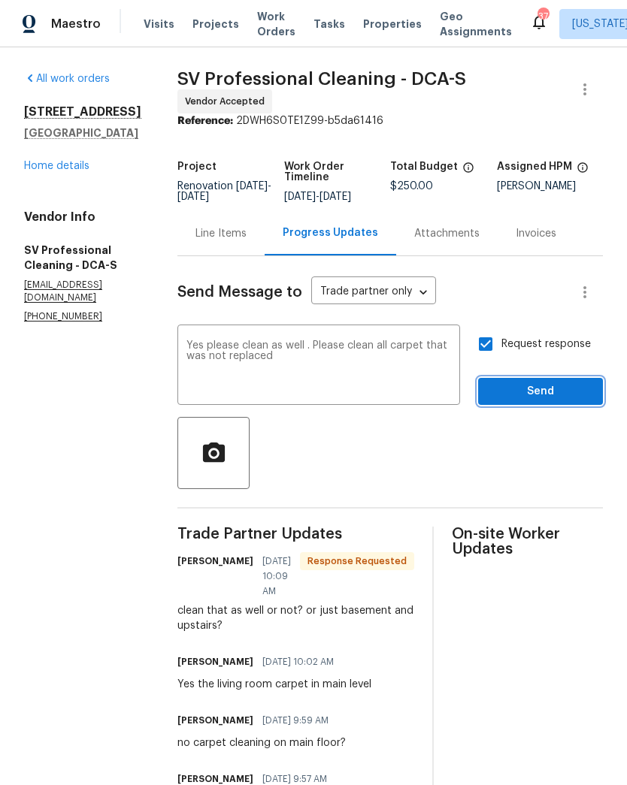
click at [537, 389] on span "Send" at bounding box center [540, 392] width 101 height 19
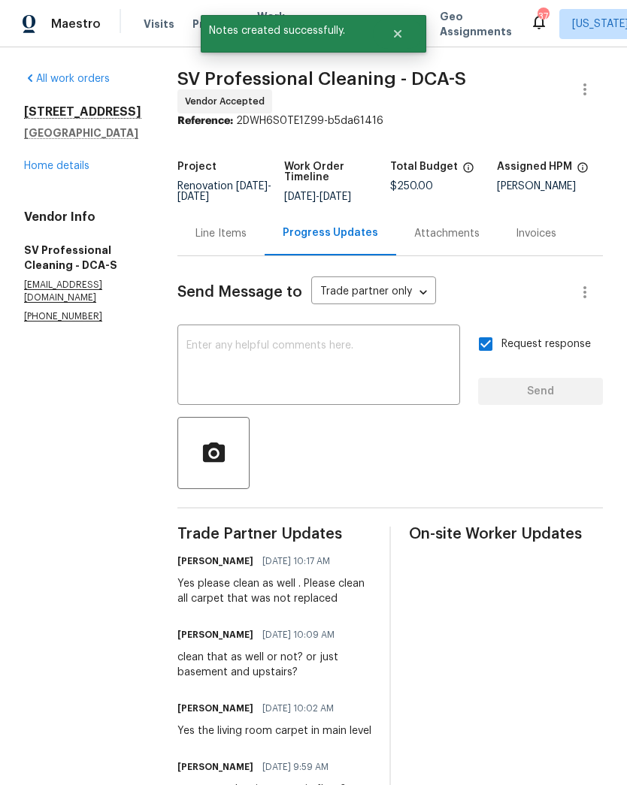
click at [68, 171] on link "Home details" at bounding box center [56, 166] width 65 height 11
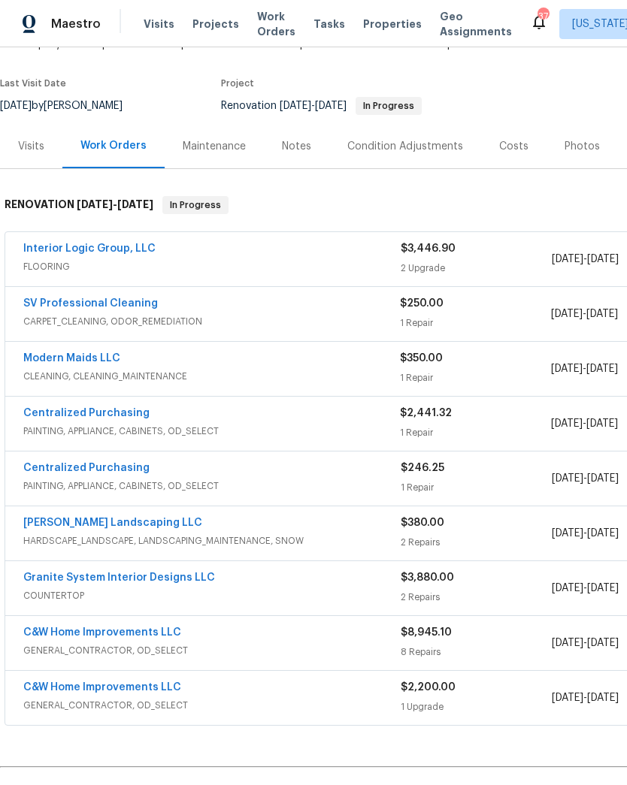
scroll to position [104, 0]
